Goal: Information Seeking & Learning: Learn about a topic

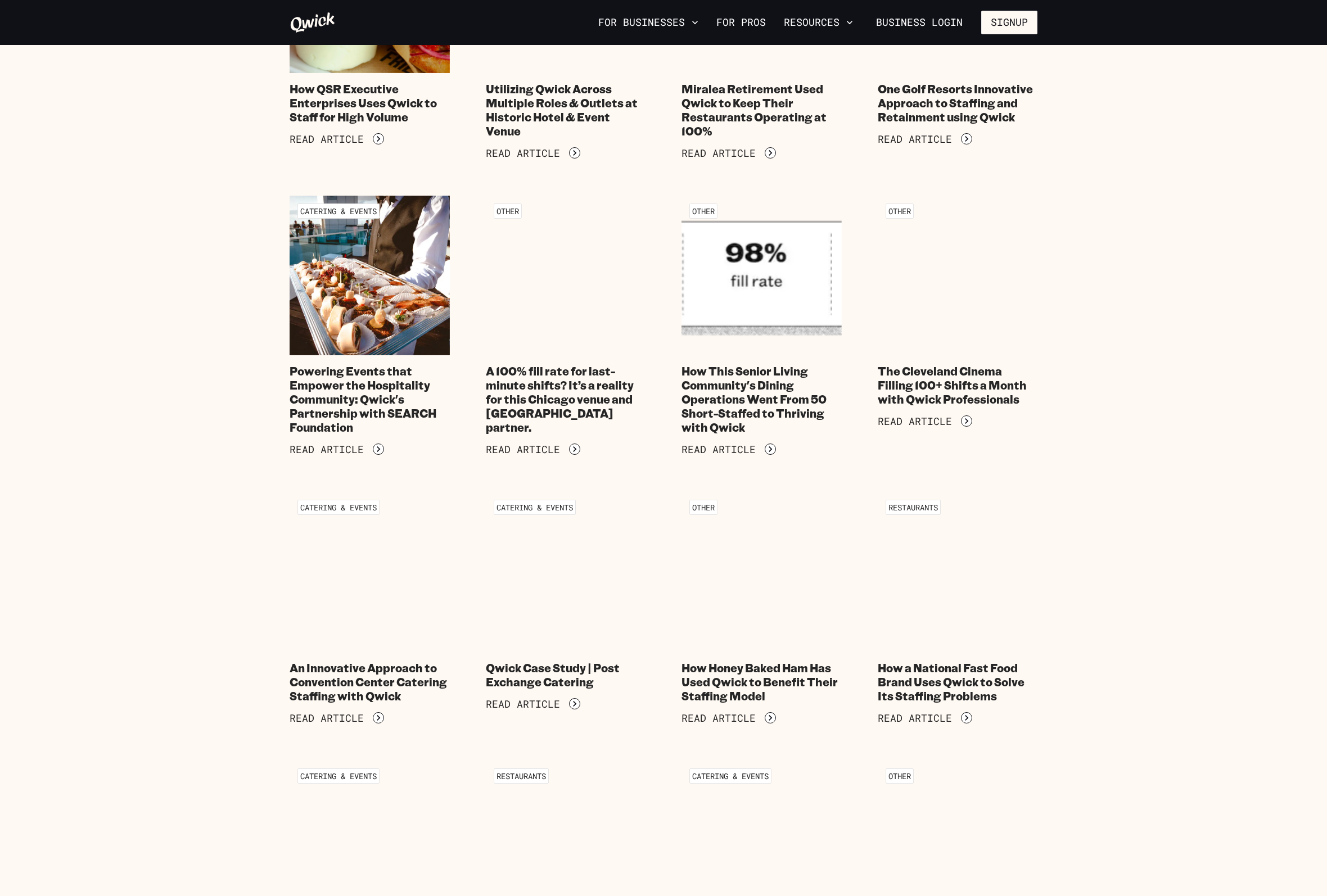
scroll to position [505, 0]
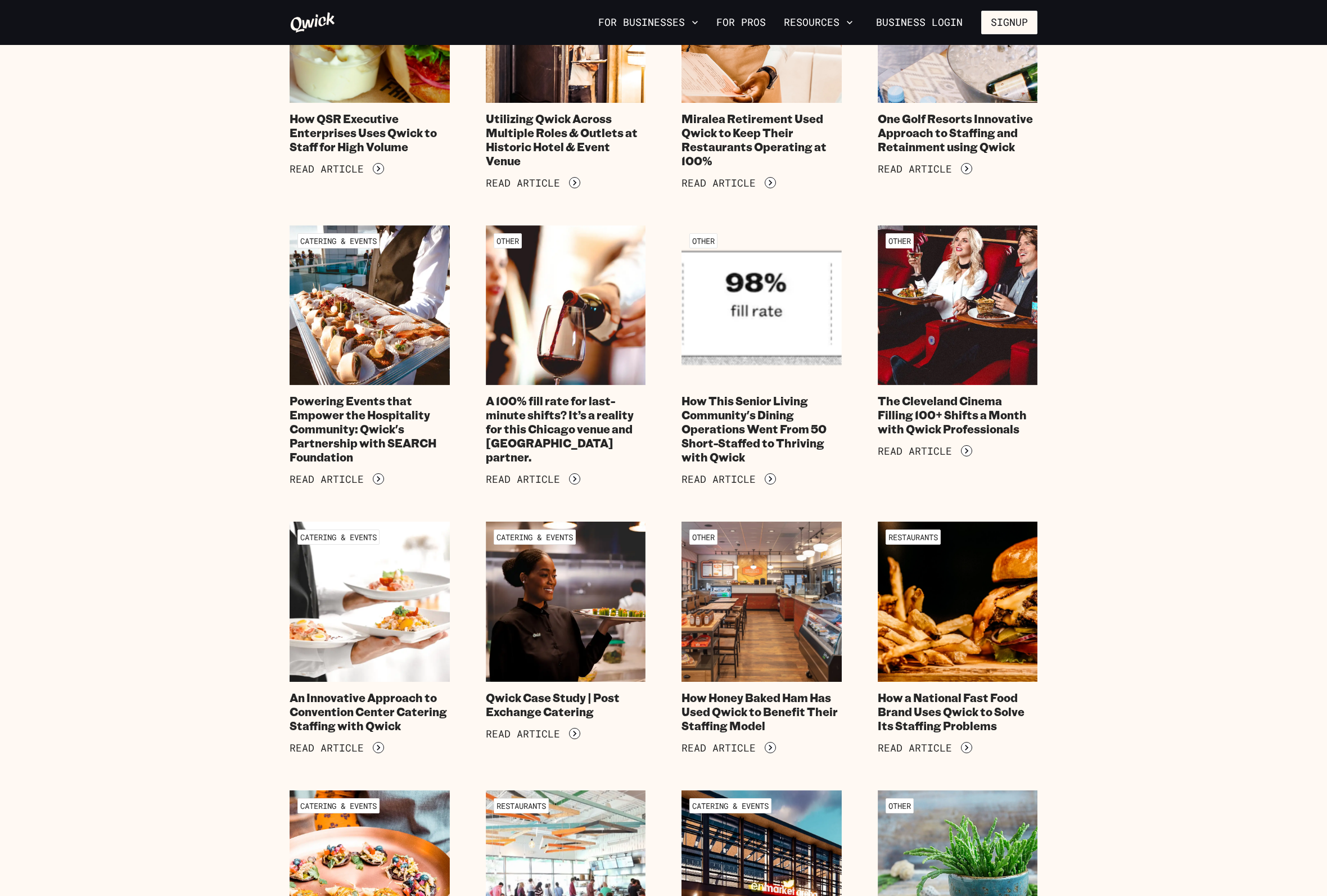
click at [231, 412] on section "Customer Stories Filter Catering & Events Off to the Races with Qwick: How Colo…" at bounding box center [663, 627] width 1327 height 2175
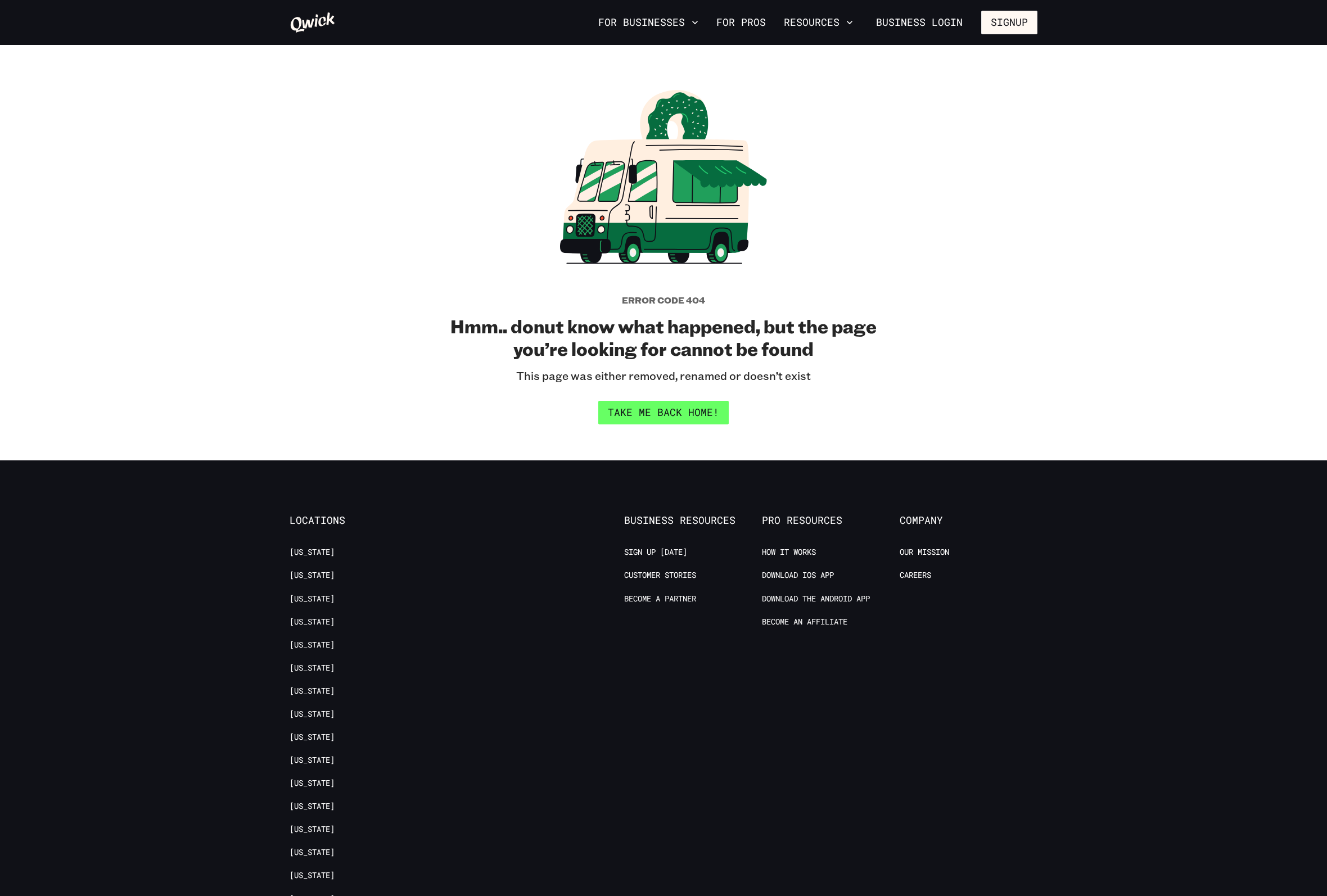
click at [626, 416] on link "Take me back home!" at bounding box center [663, 413] width 130 height 23
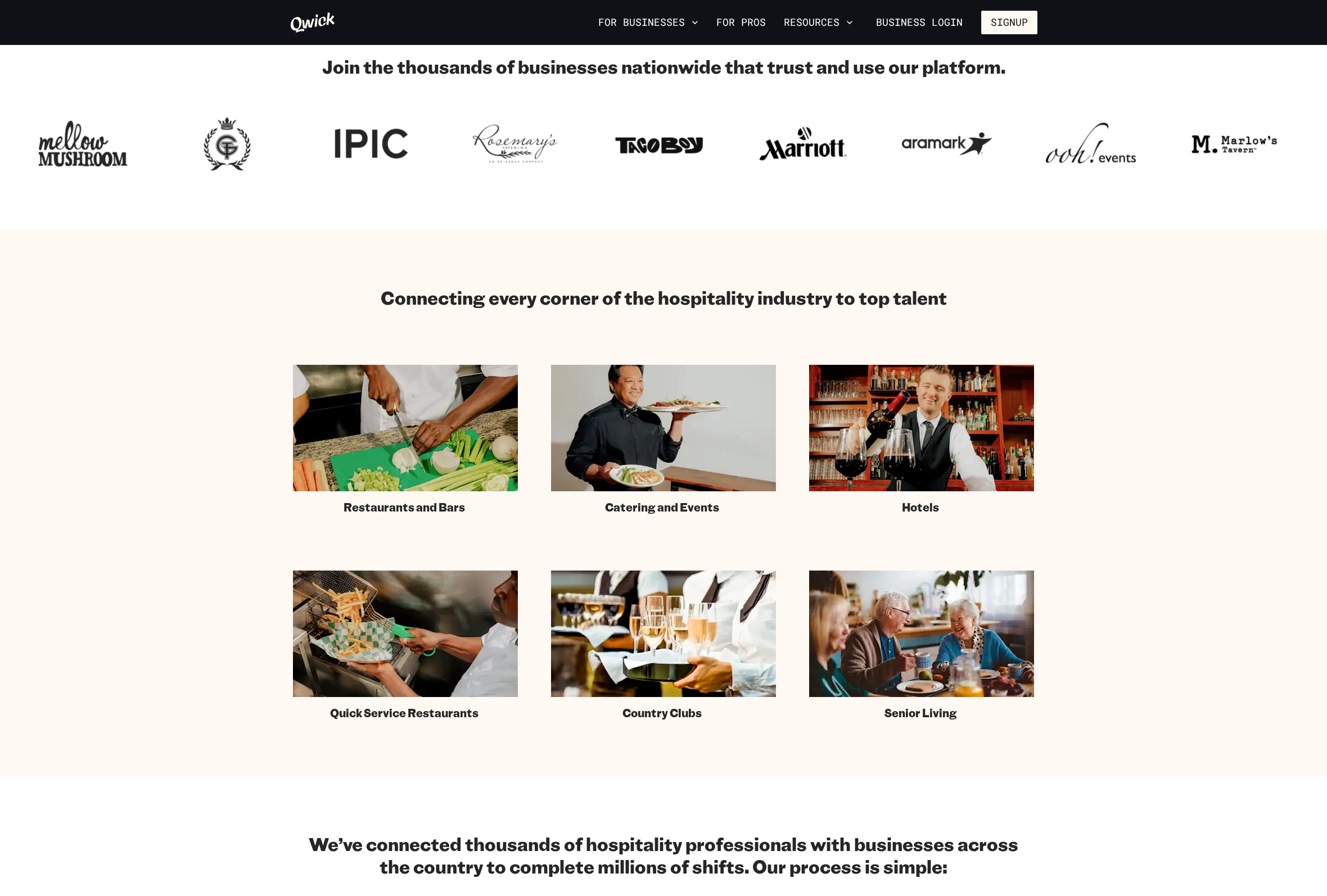
scroll to position [450, 0]
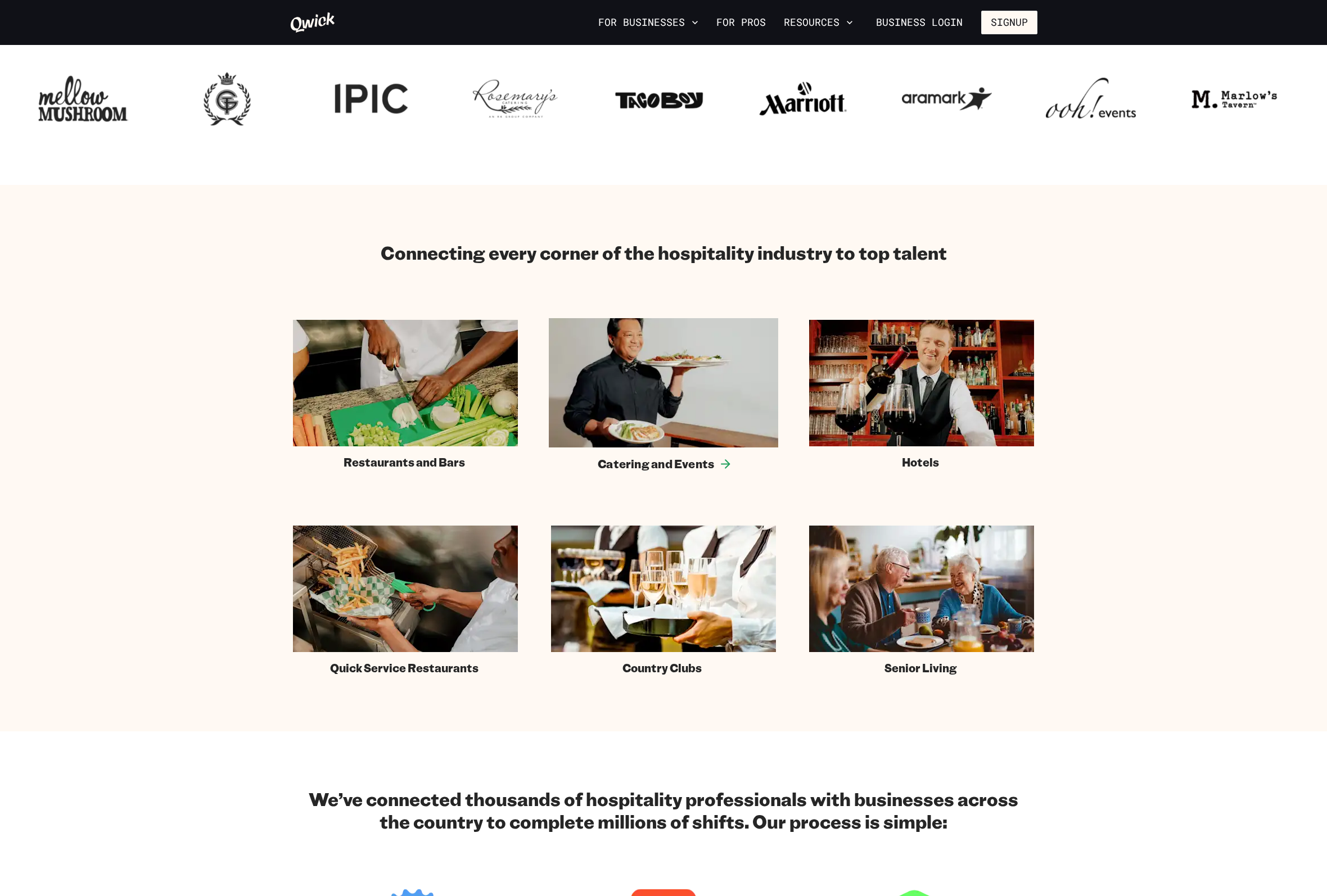
click at [670, 446] on img at bounding box center [663, 383] width 229 height 129
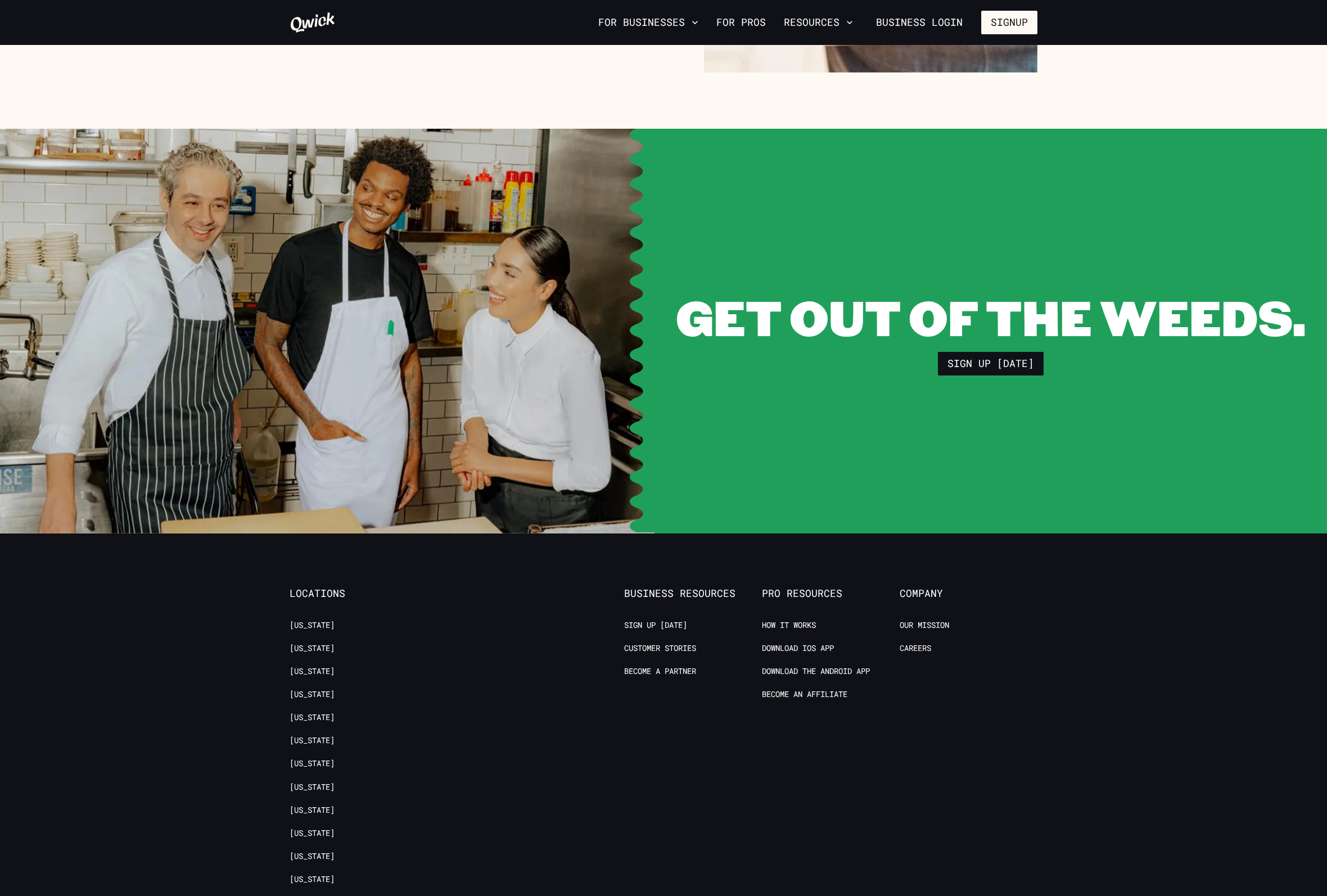
scroll to position [3877, 0]
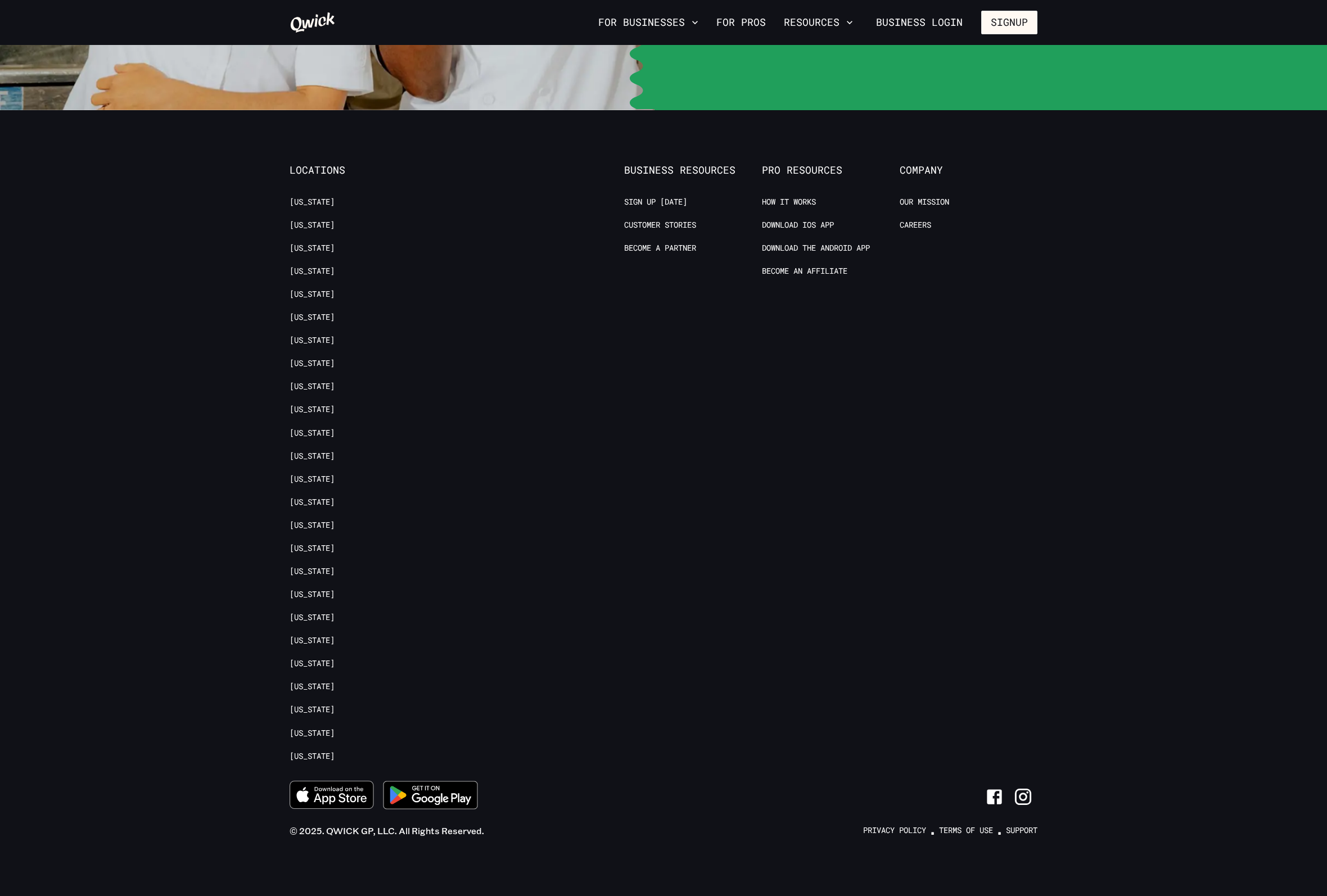
scroll to position [450, 0]
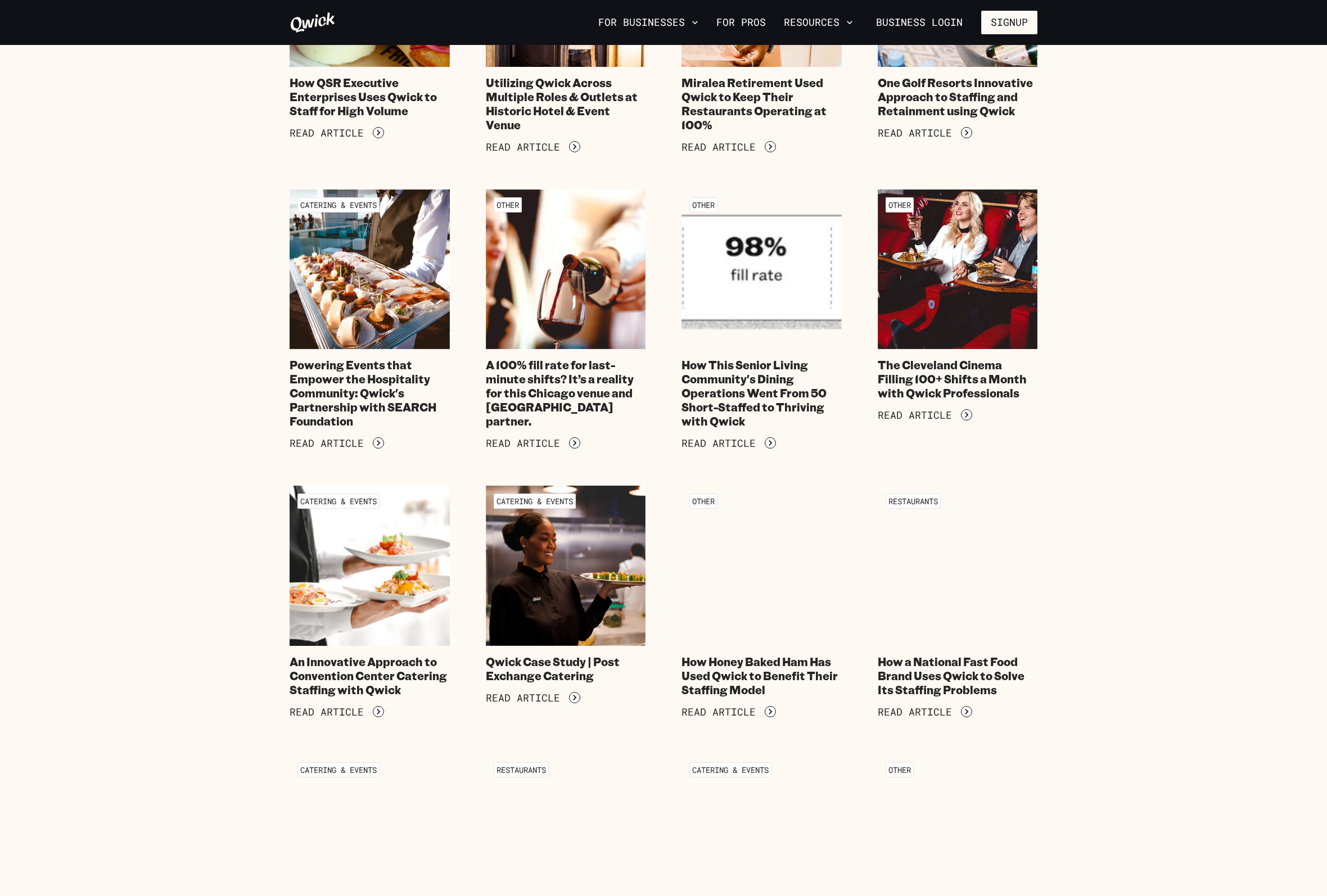
scroll to position [562, 0]
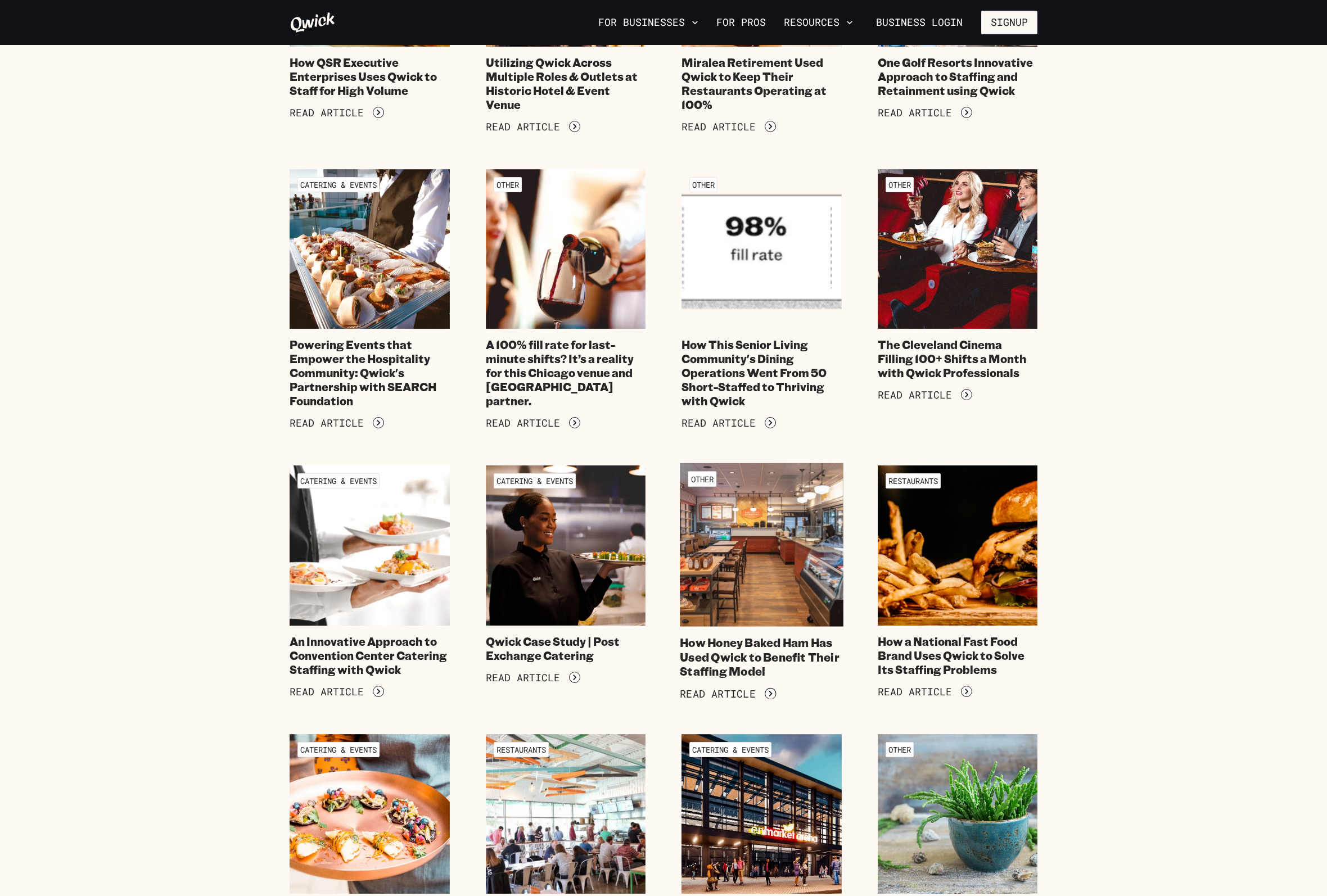
click at [736, 657] on h4 "How Honey Baked Ham Has Used Qwick to Benefit Their Staffing Model" at bounding box center [761, 657] width 163 height 43
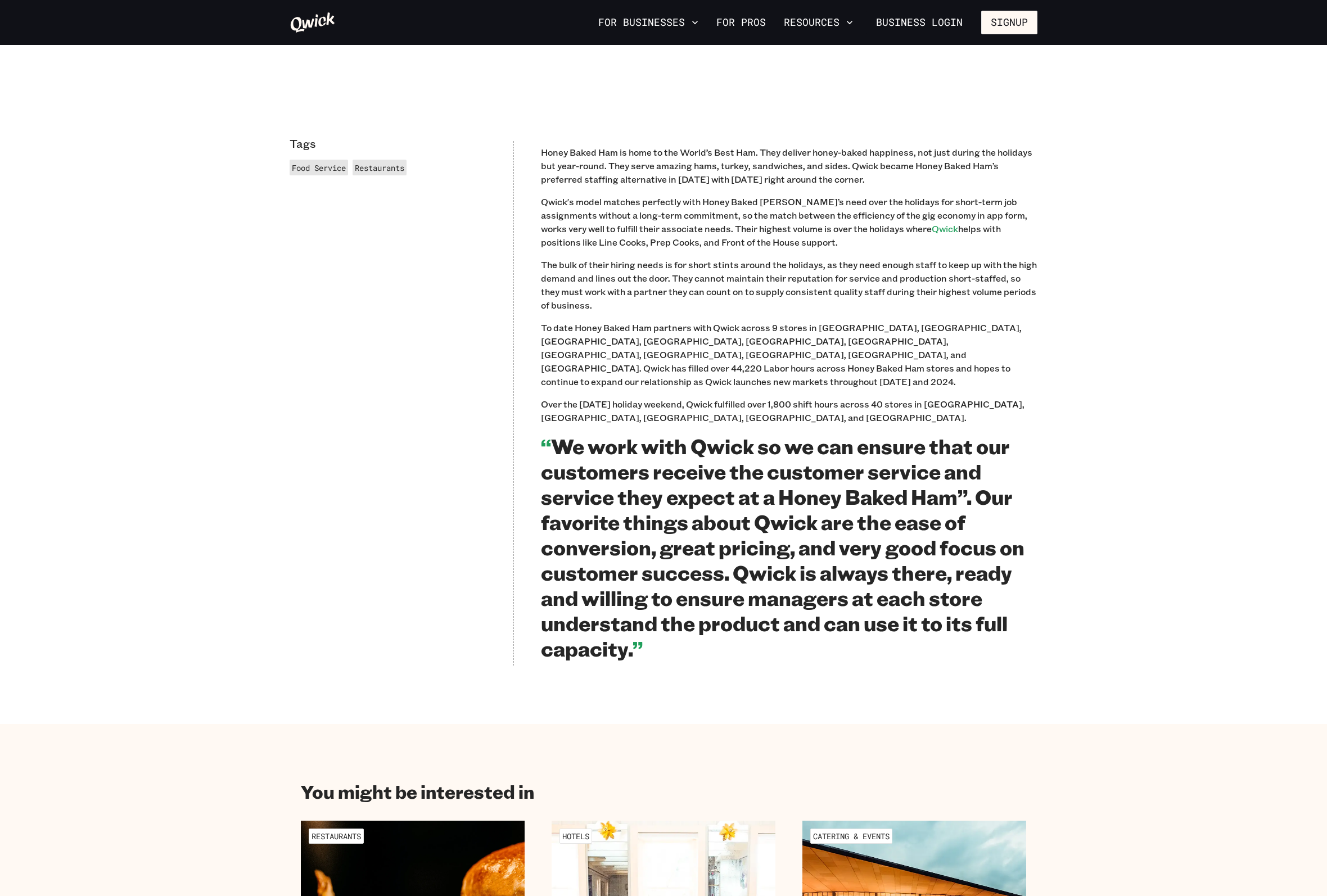
scroll to position [618, 0]
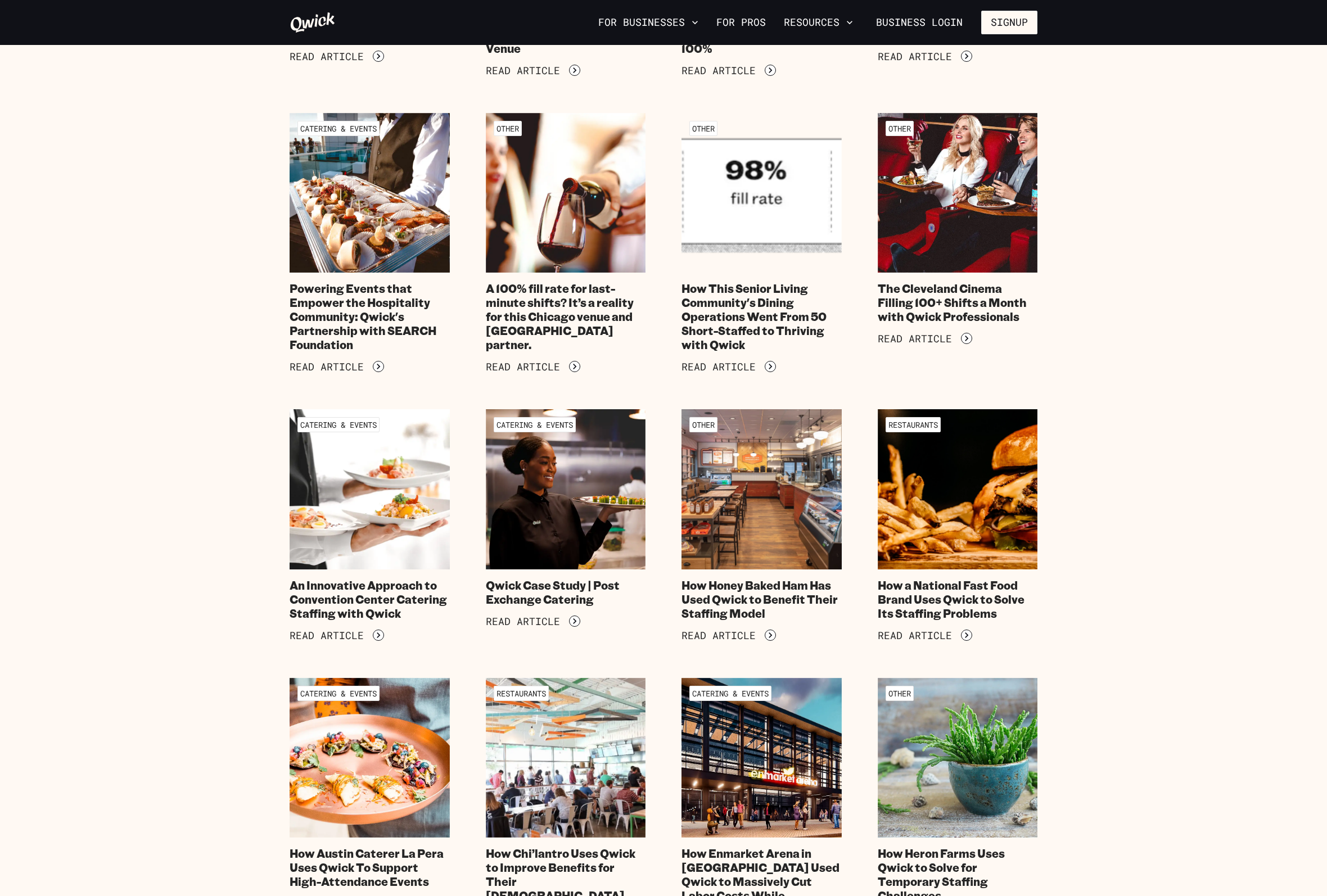
scroll to position [562, 0]
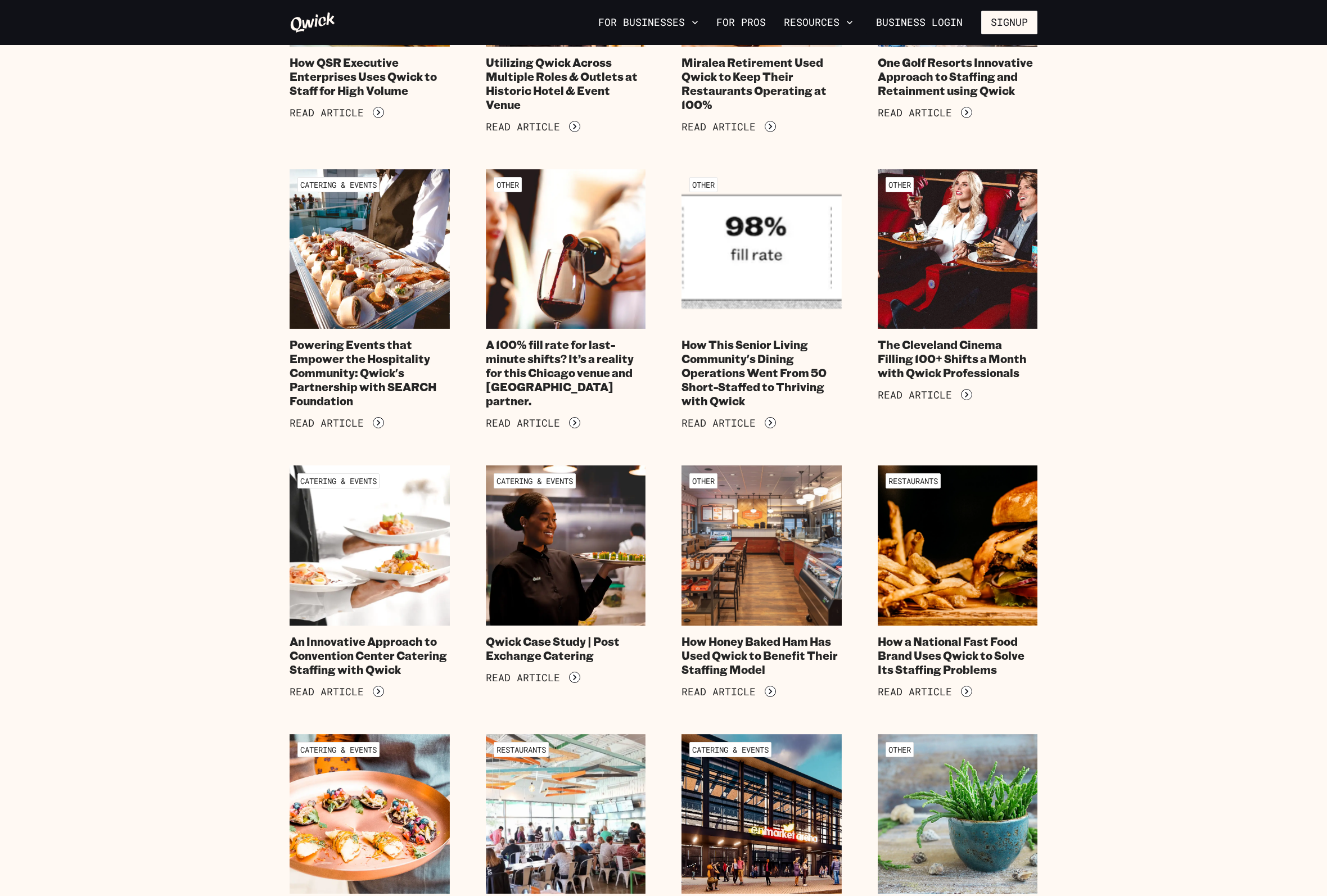
click at [201, 462] on section "Customer Stories Filter Catering & Events Off to the Races with Qwick: How Colo…" at bounding box center [663, 570] width 1327 height 2175
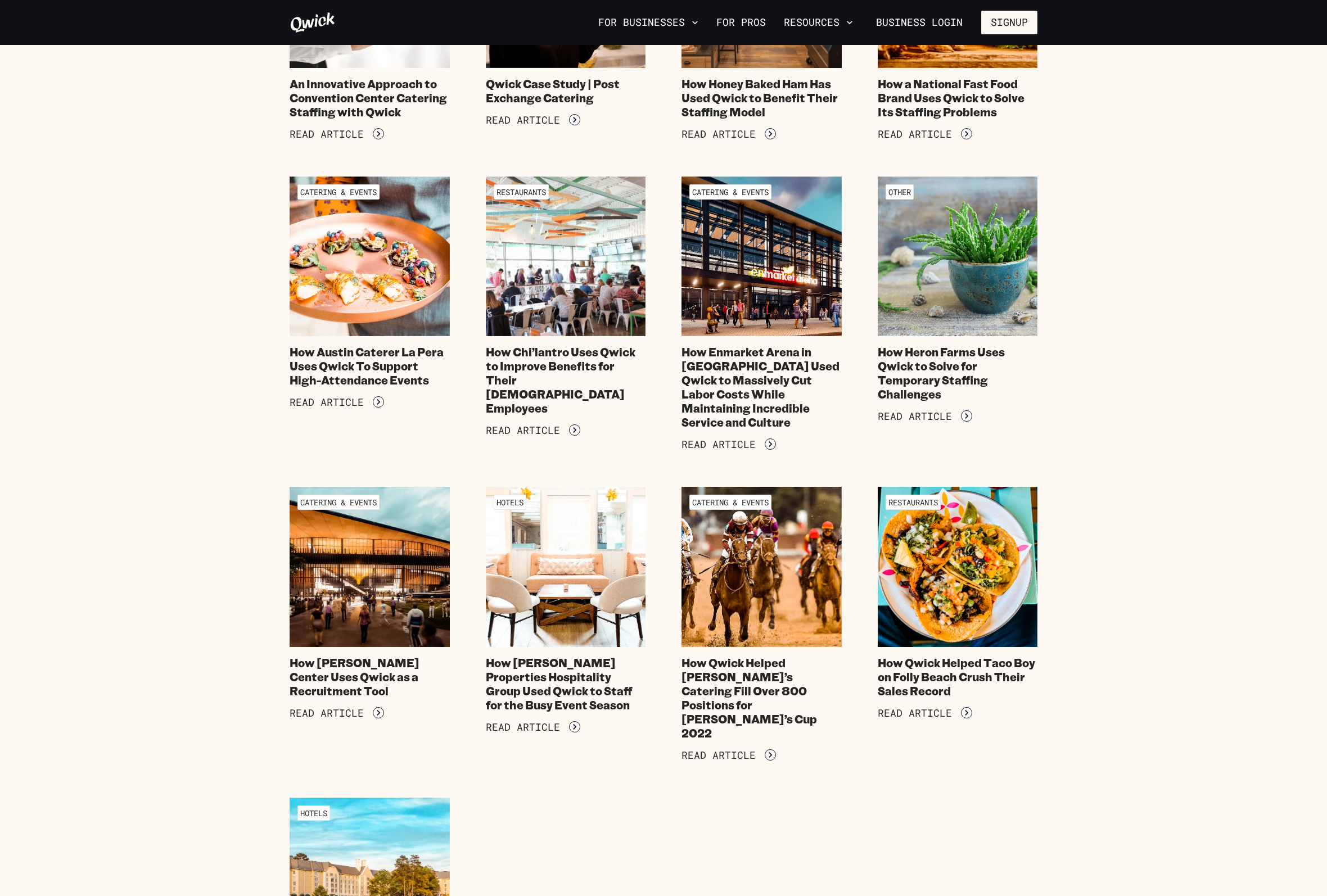
scroll to position [1063, 0]
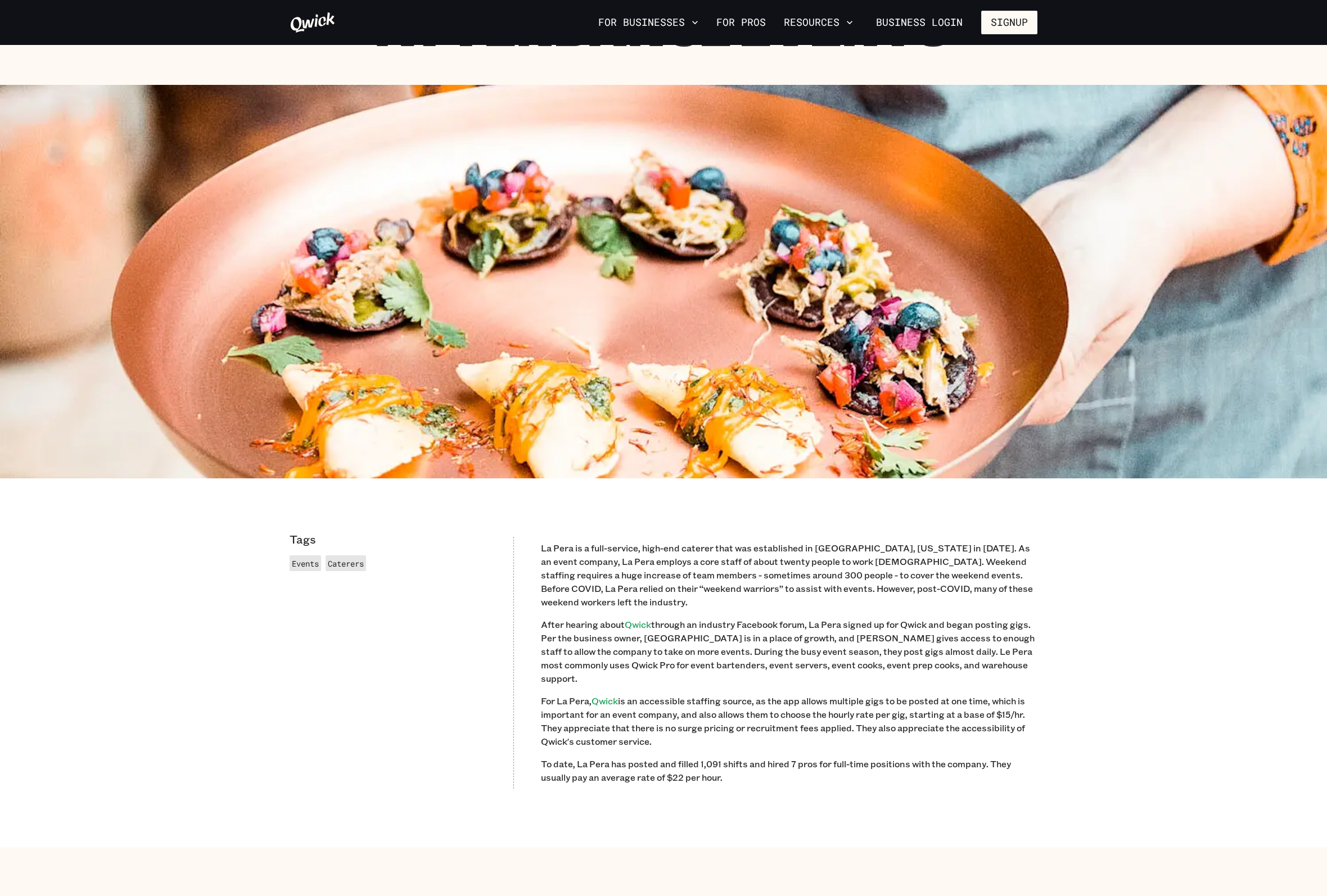
scroll to position [281, 0]
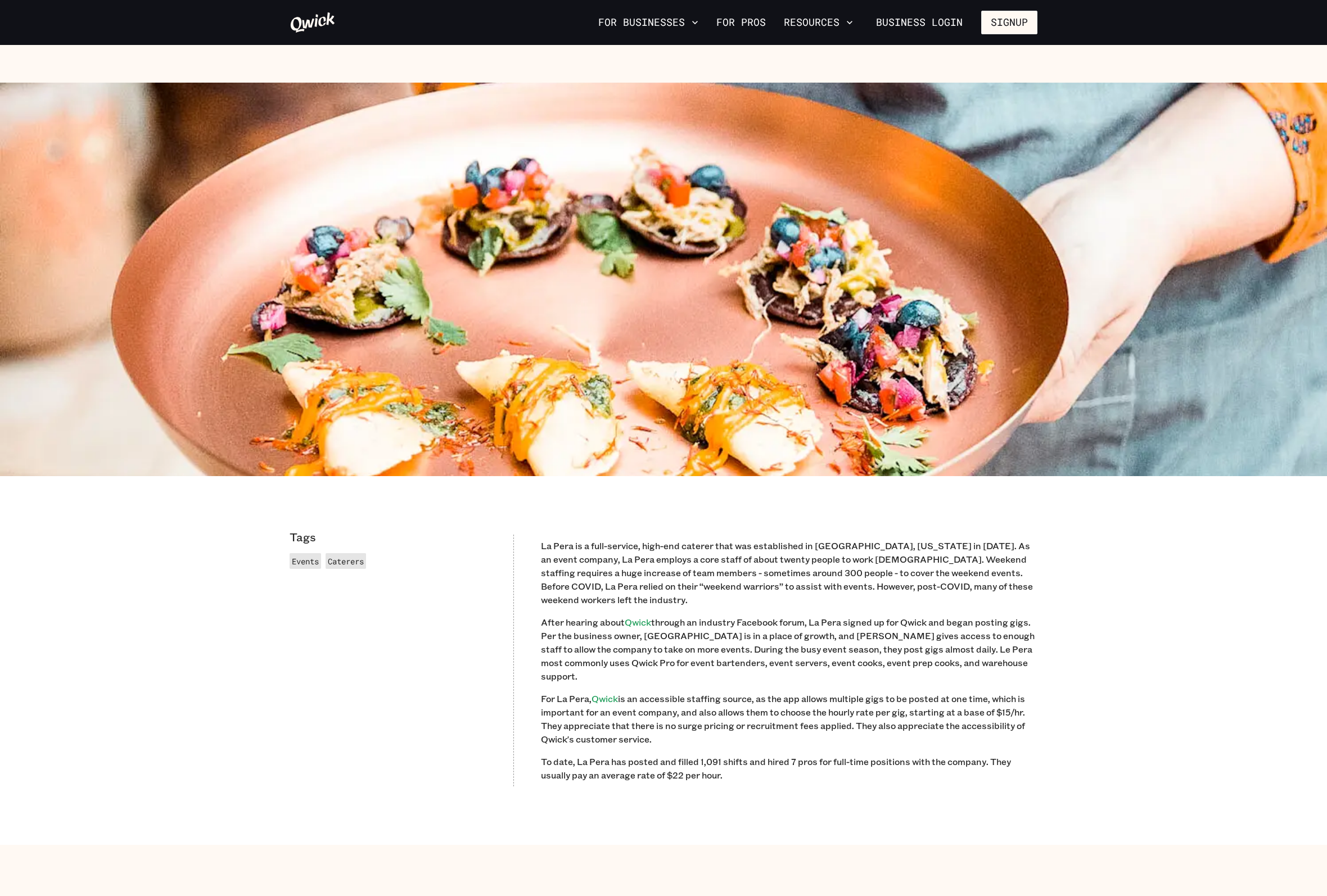
click at [271, 714] on div "Catering & Events How Austin Caterer La Pera Uses Qwick To Support High-Attenda…" at bounding box center [663, 304] width 1327 height 1080
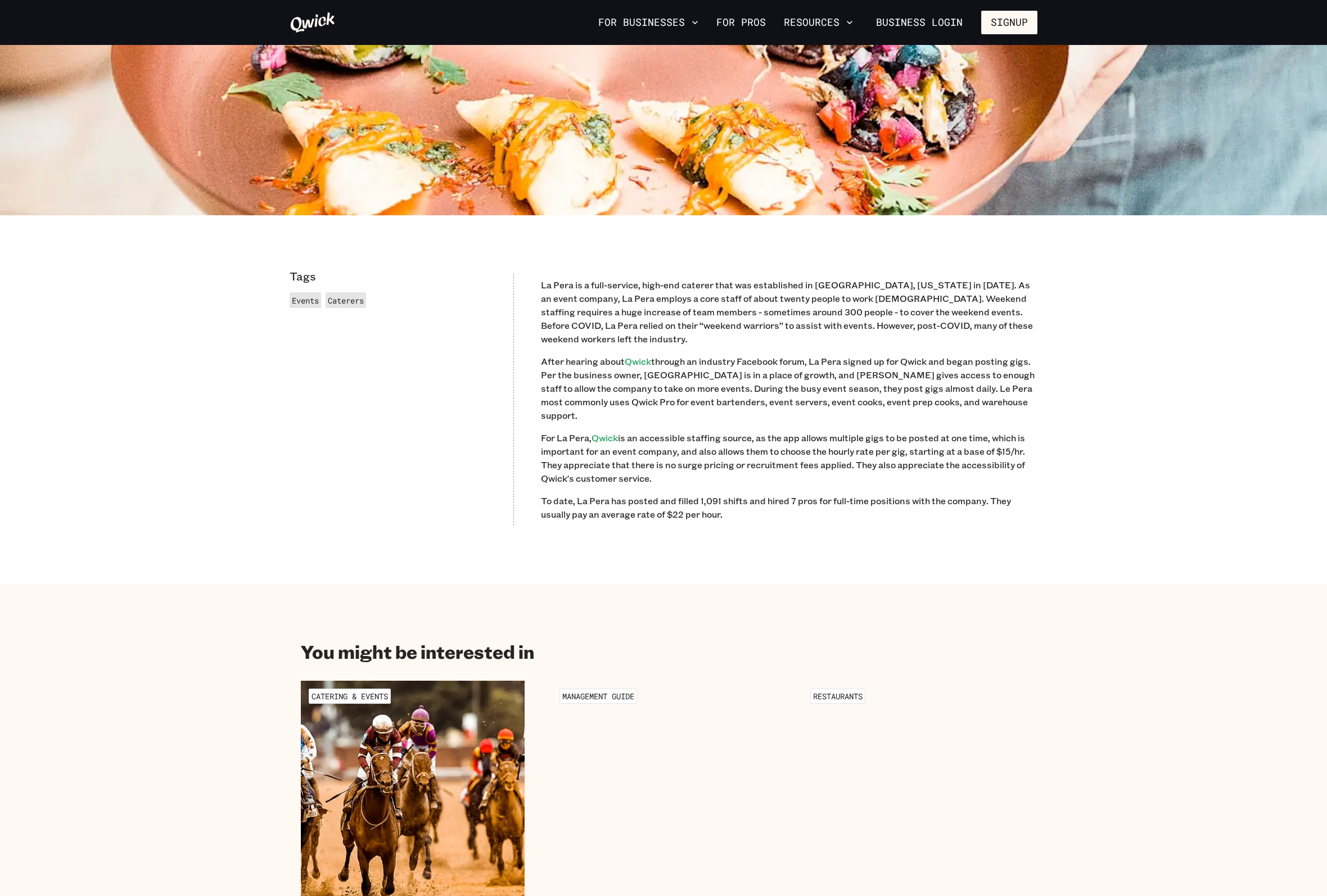
scroll to position [618, 0]
